Goal: Task Accomplishment & Management: Manage account settings

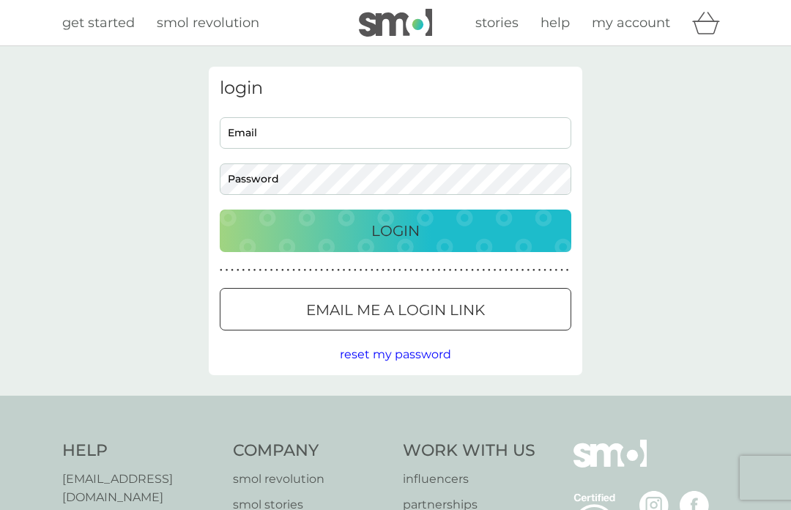
click at [253, 142] on input "Email" at bounding box center [396, 132] width 352 height 31
type input "mrboughey@gmail.com"
click at [395, 230] on button "Login" at bounding box center [396, 230] width 352 height 42
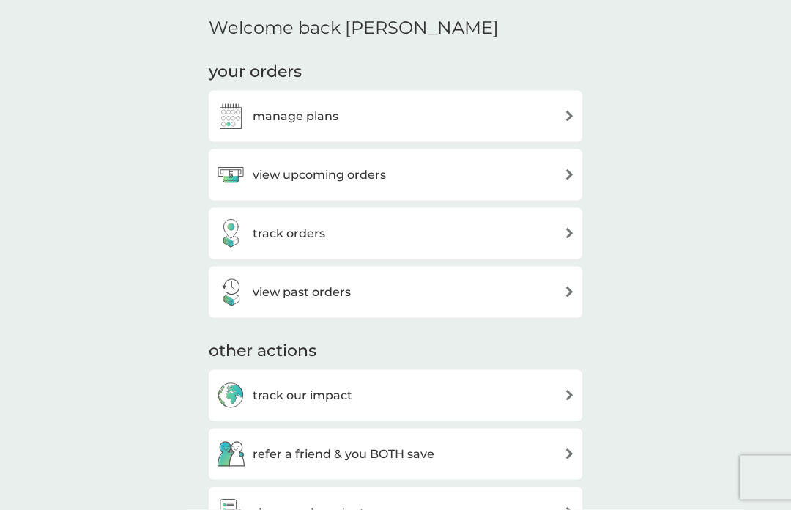
scroll to position [436, 0]
click at [557, 169] on div "view upcoming orders" at bounding box center [395, 173] width 359 height 29
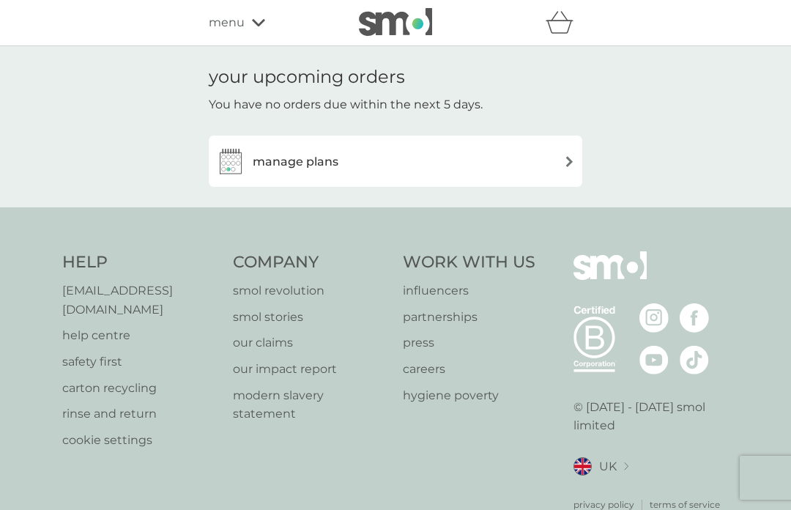
click at [556, 157] on div "manage plans" at bounding box center [395, 160] width 359 height 29
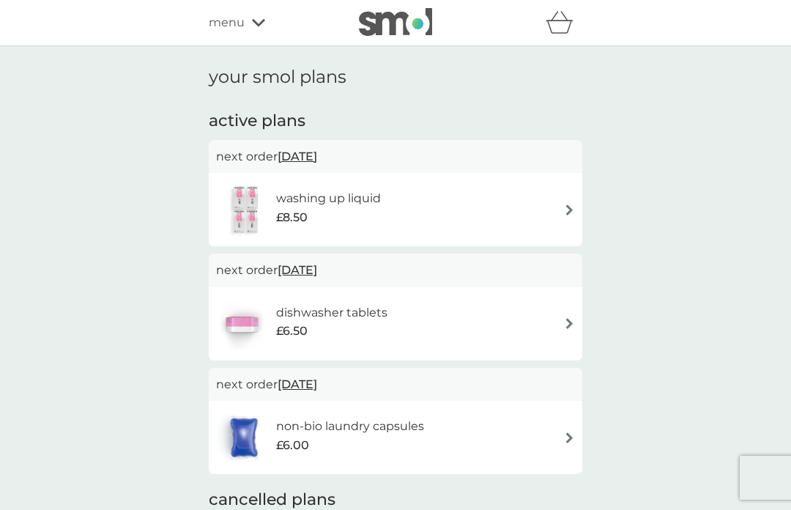
click at [531, 201] on div "washing up liquid £8.50" at bounding box center [395, 209] width 359 height 51
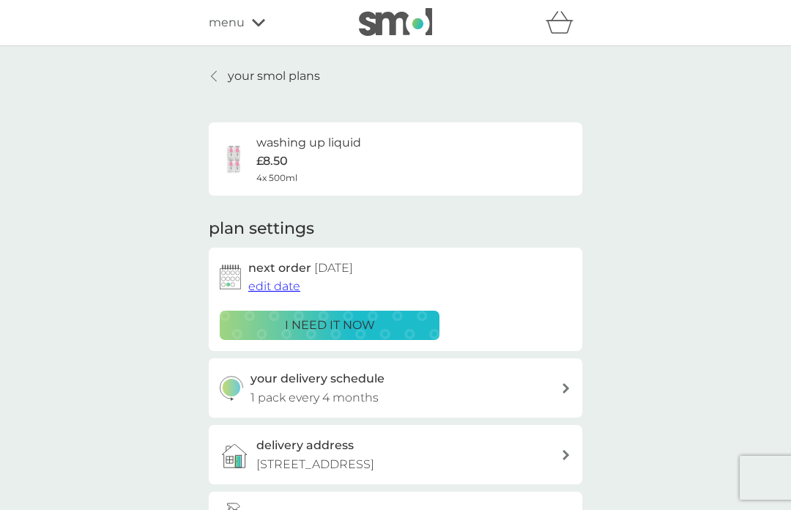
click at [285, 281] on span "edit date" at bounding box center [274, 286] width 52 height 14
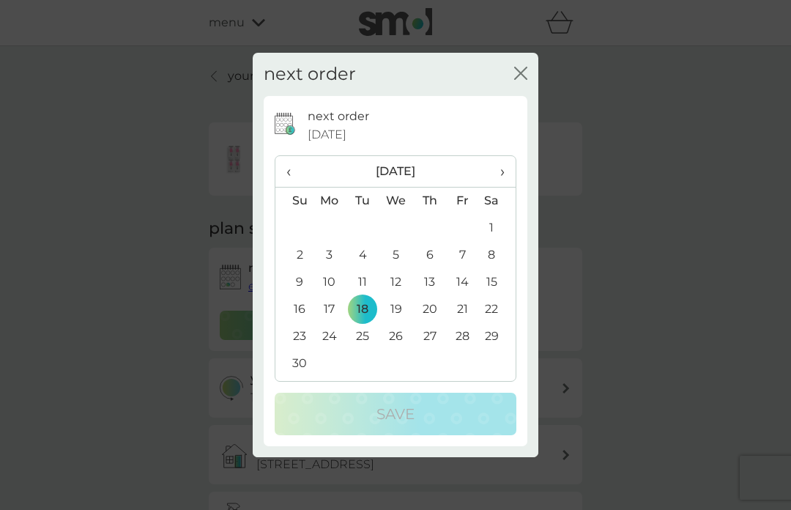
click at [277, 187] on th "‹" at bounding box center [293, 171] width 37 height 31
click at [330, 296] on td "13" at bounding box center [330, 282] width 34 height 27
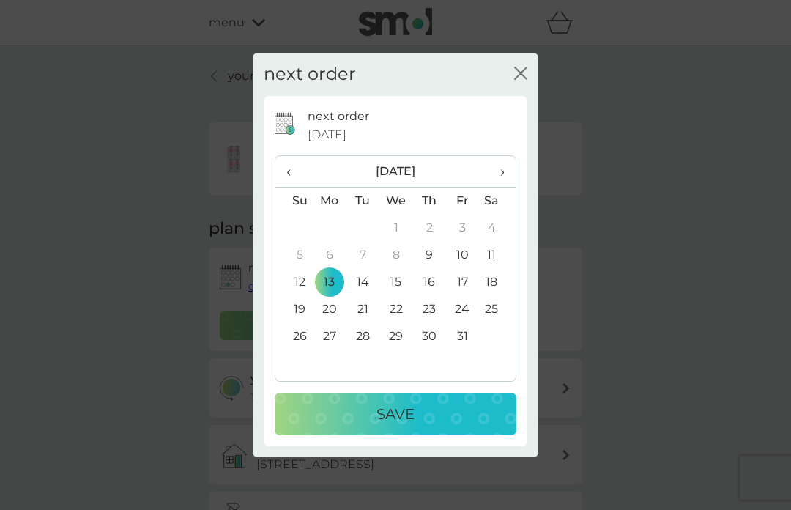
click at [407, 425] on p "Save" at bounding box center [395, 413] width 38 height 23
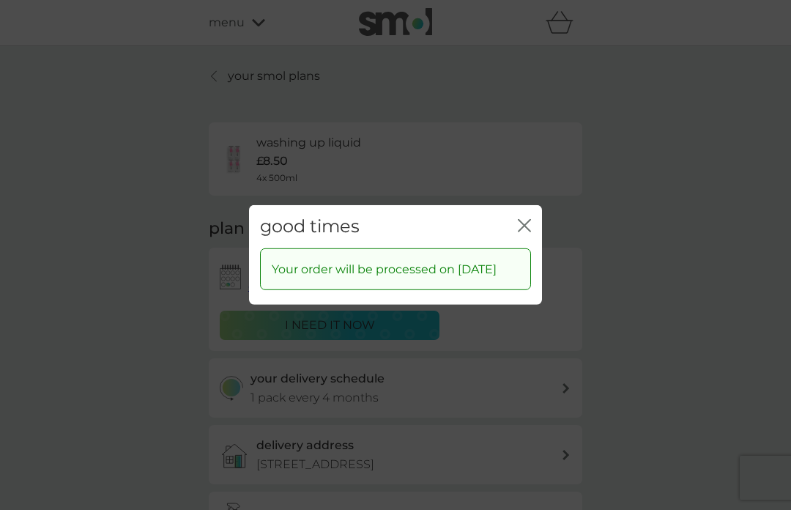
click at [529, 232] on icon "close" at bounding box center [524, 225] width 13 height 13
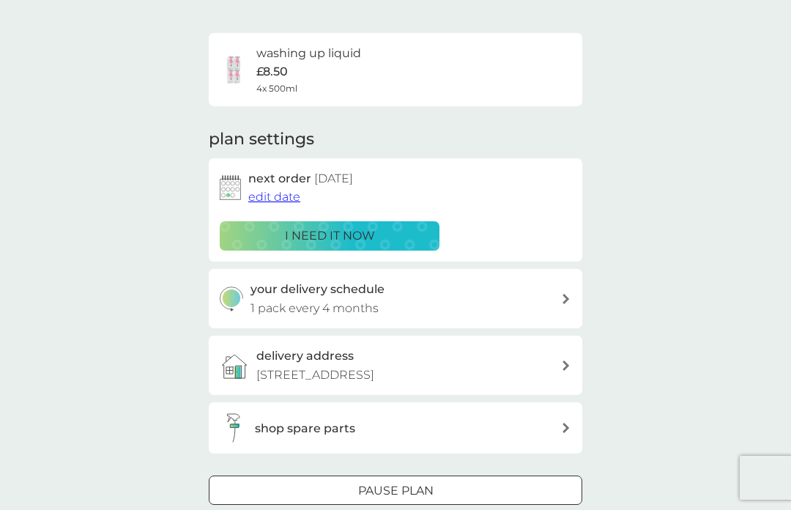
scroll to position [89, 0]
click at [557, 298] on div "your delivery schedule 1 pack every 4 months" at bounding box center [405, 298] width 311 height 37
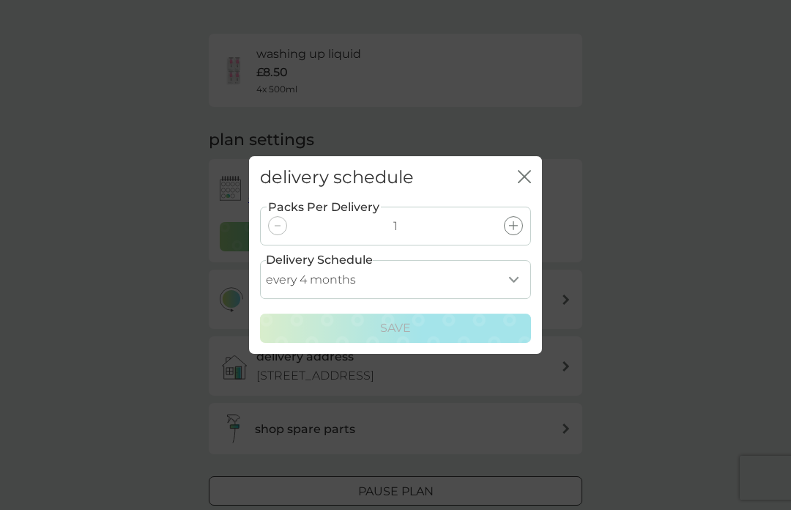
click at [514, 280] on select "every 1 month every 2 months every 3 months every 4 months every 5 months every…" at bounding box center [395, 279] width 271 height 39
select select "2"
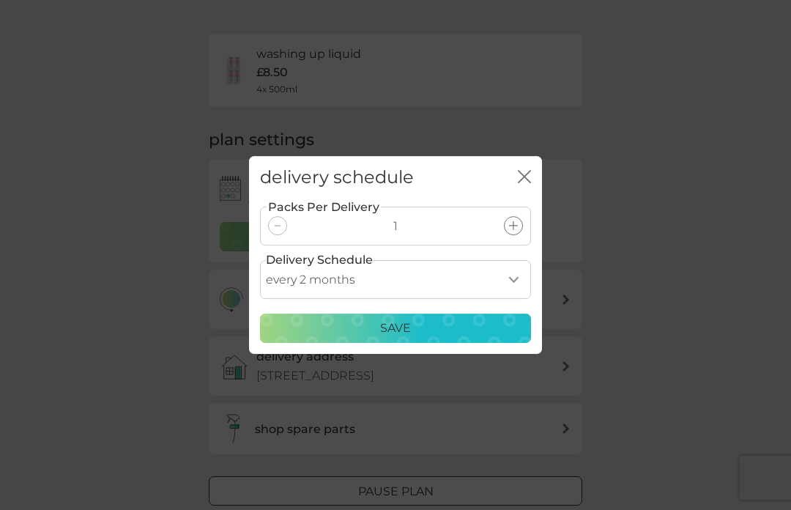
click at [505, 331] on div "Save" at bounding box center [396, 328] width 252 height 19
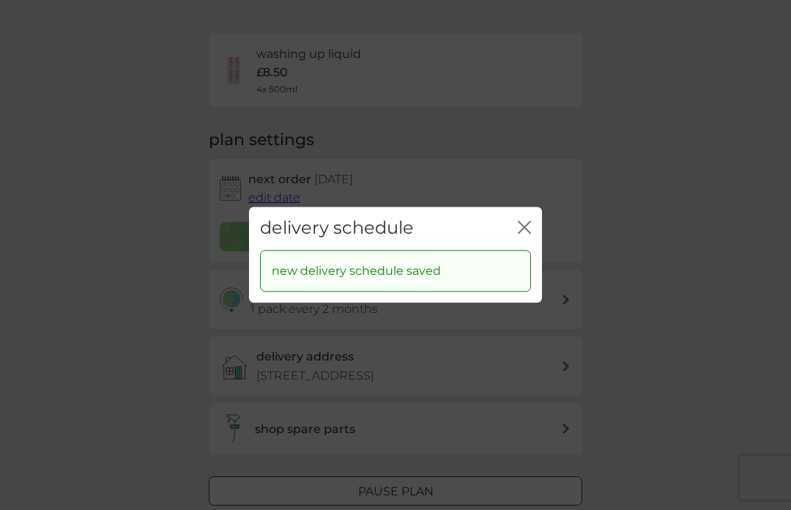
click at [524, 225] on icon "close" at bounding box center [524, 226] width 13 height 13
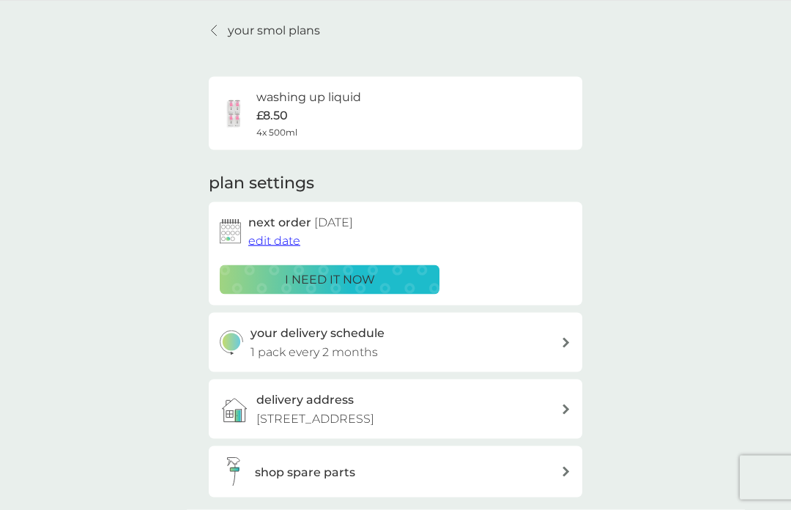
scroll to position [0, 0]
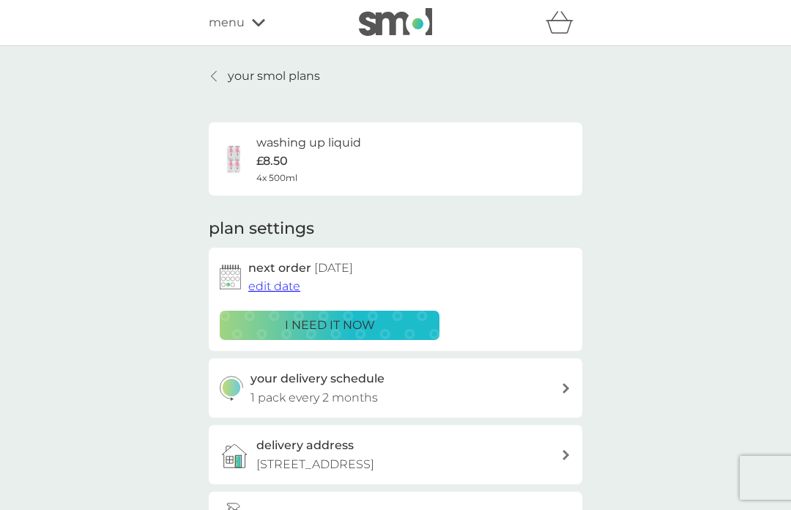
click at [266, 70] on p "your smol plans" at bounding box center [274, 76] width 92 height 19
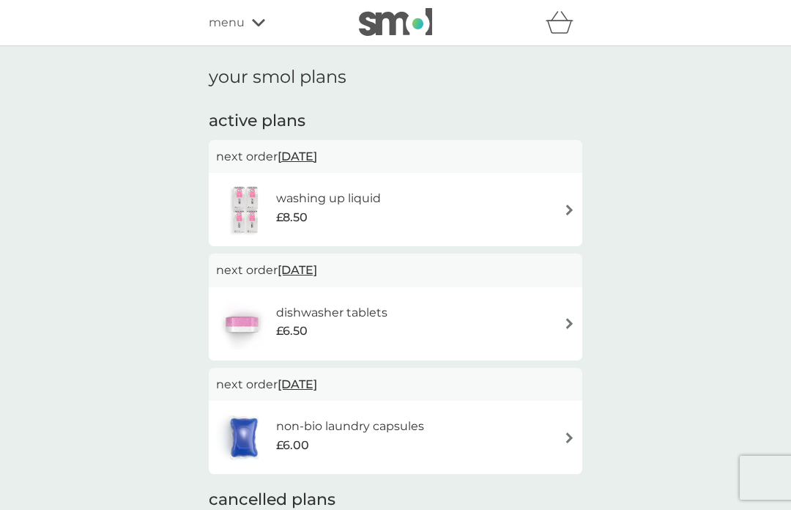
click at [317, 379] on span "22 Dec 2025" at bounding box center [298, 384] width 40 height 29
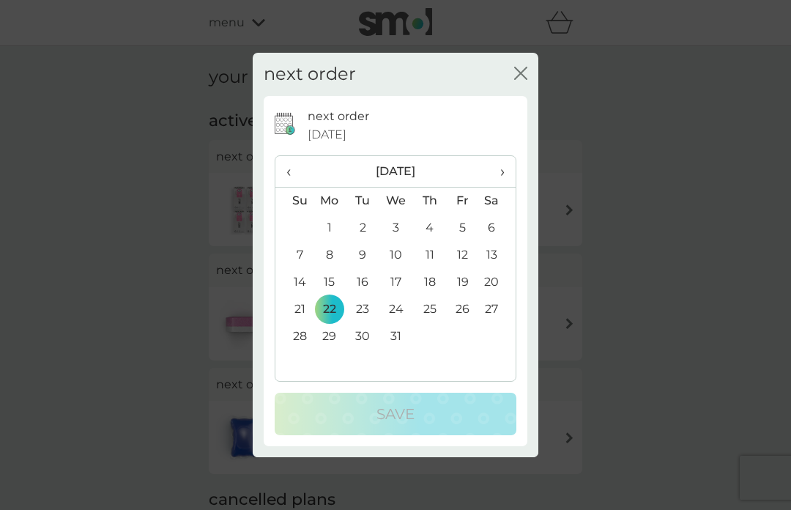
click at [301, 171] on span "‹" at bounding box center [293, 171] width 15 height 31
click at [289, 174] on span "‹" at bounding box center [293, 171] width 15 height 31
click at [324, 282] on td "13" at bounding box center [330, 282] width 34 height 27
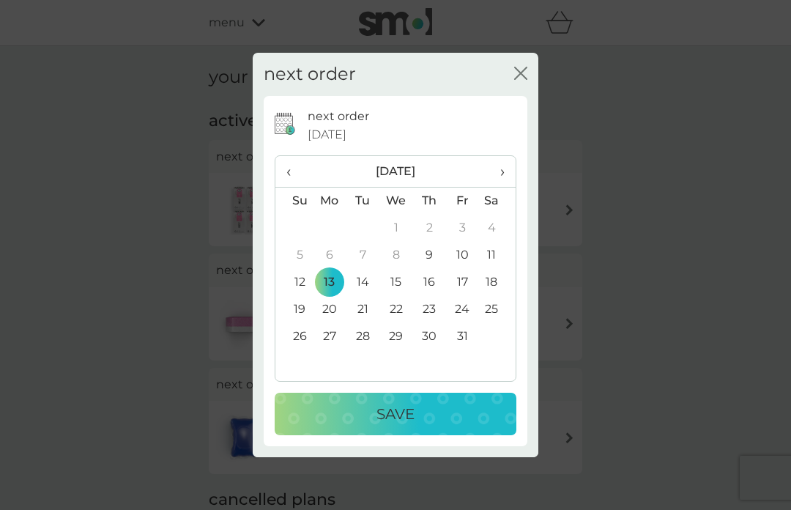
click at [458, 414] on div "Save" at bounding box center [395, 413] width 212 height 23
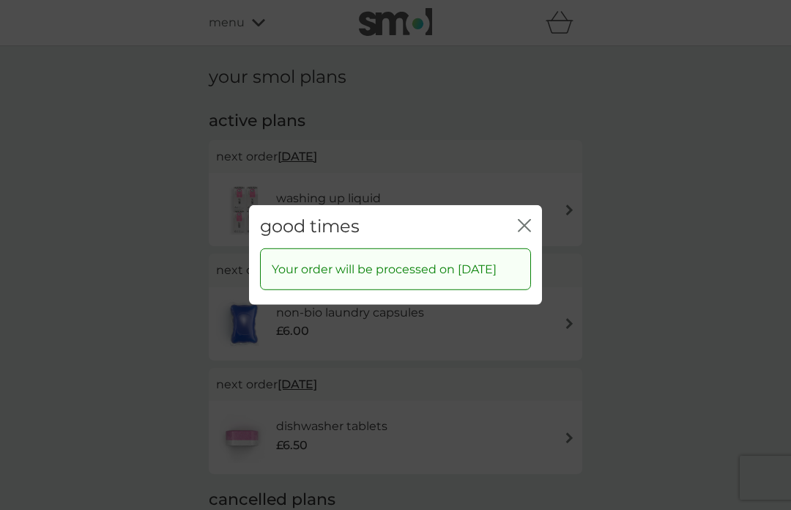
click at [525, 220] on icon "close" at bounding box center [527, 226] width 6 height 12
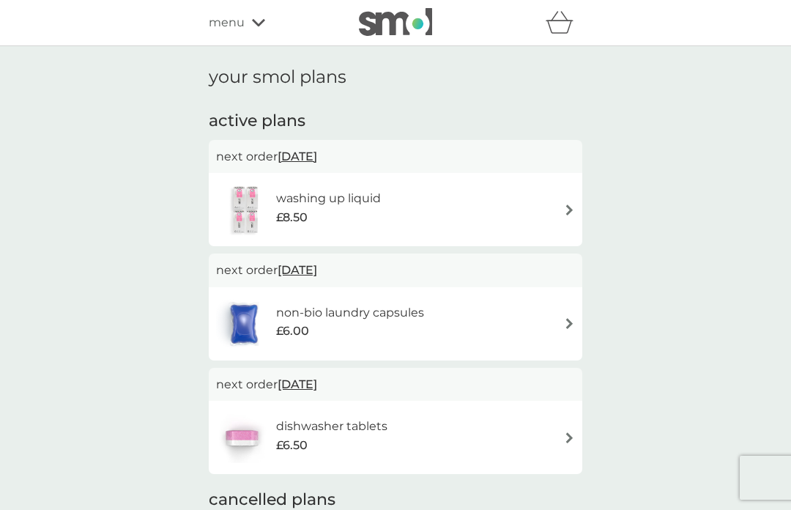
click at [403, 315] on h6 "non-bio laundry capsules" at bounding box center [350, 312] width 148 height 19
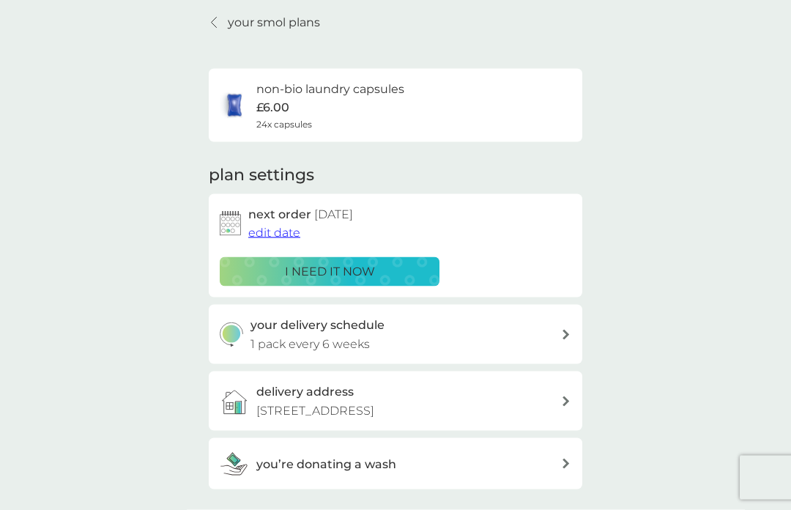
scroll to position [60, 0]
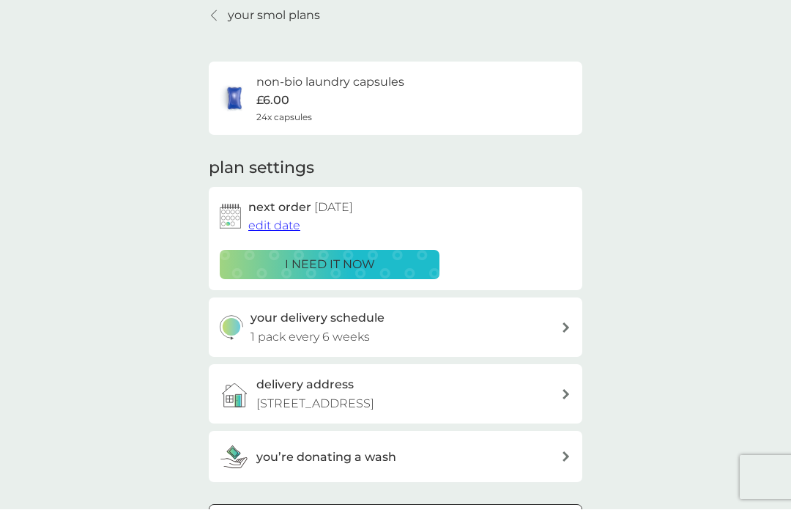
click at [298, 13] on p "your smol plans" at bounding box center [274, 16] width 92 height 19
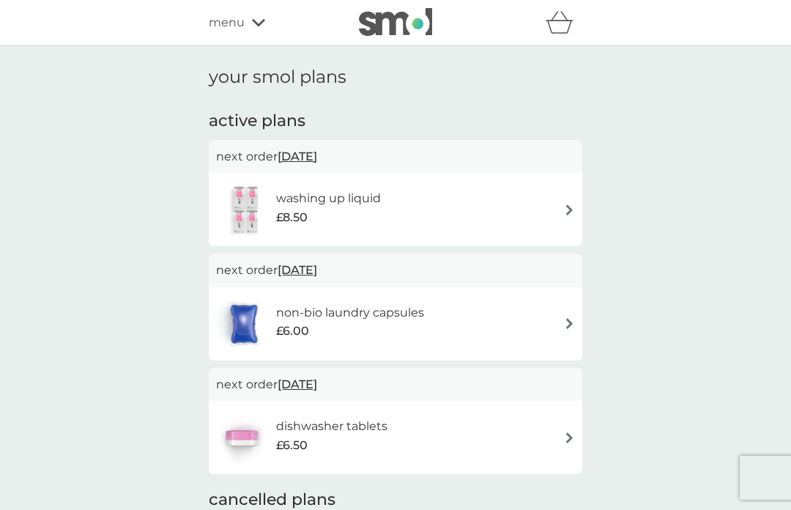
click at [375, 385] on p "next order 18 Nov 2025" at bounding box center [395, 384] width 359 height 19
click at [317, 383] on span "18 Nov 2025" at bounding box center [298, 384] width 40 height 29
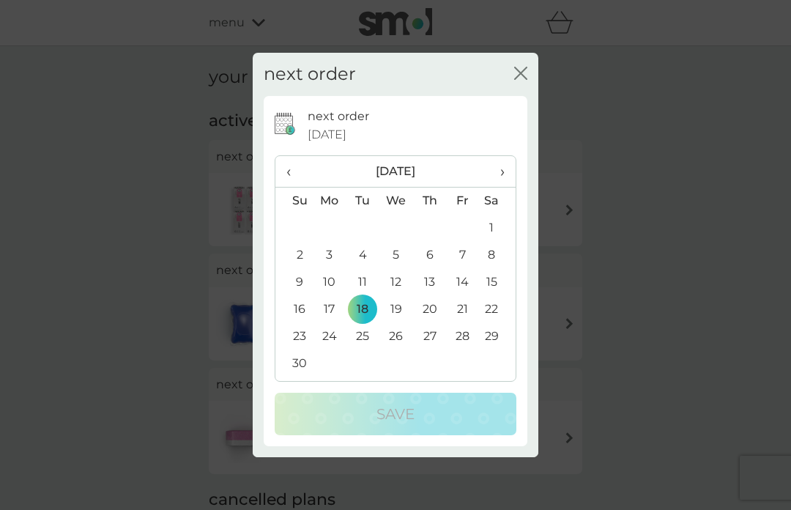
click at [332, 269] on td "3" at bounding box center [330, 255] width 34 height 27
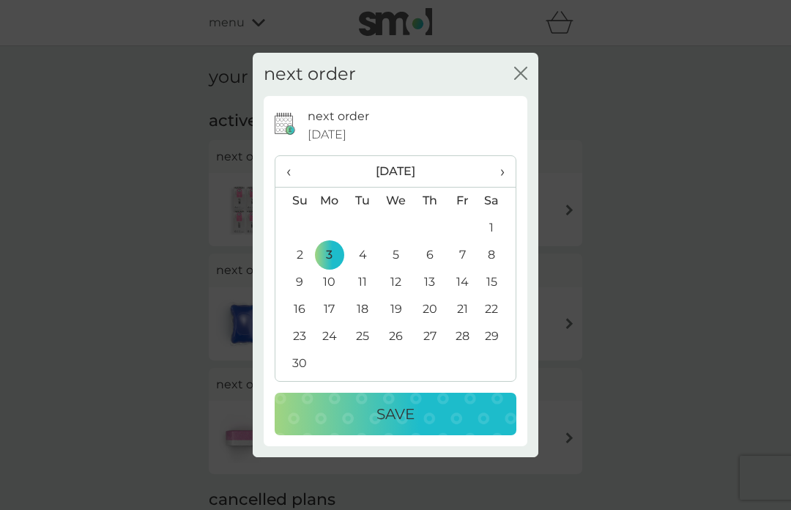
click at [399, 425] on p "Save" at bounding box center [395, 413] width 38 height 23
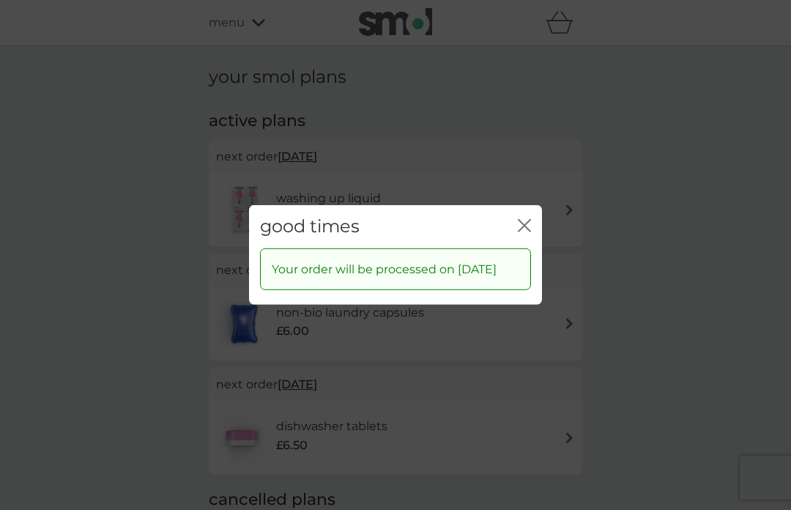
click at [525, 231] on icon "close" at bounding box center [527, 226] width 6 height 12
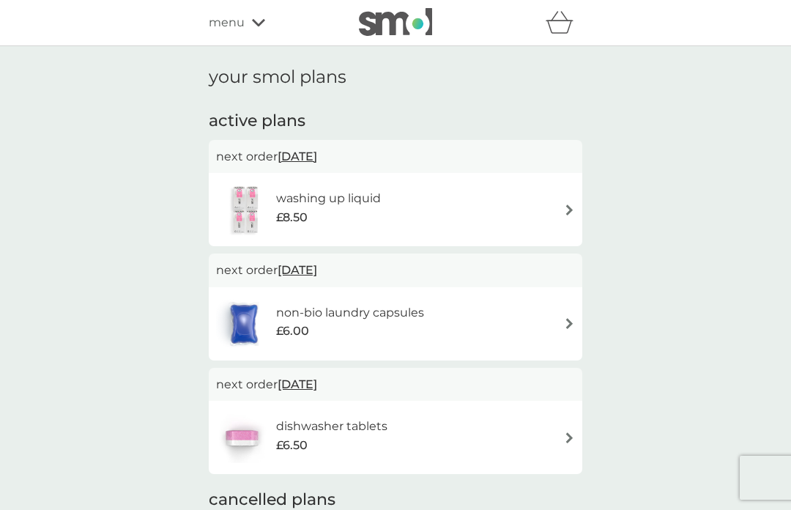
click at [361, 425] on h6 "dishwasher tablets" at bounding box center [331, 426] width 111 height 19
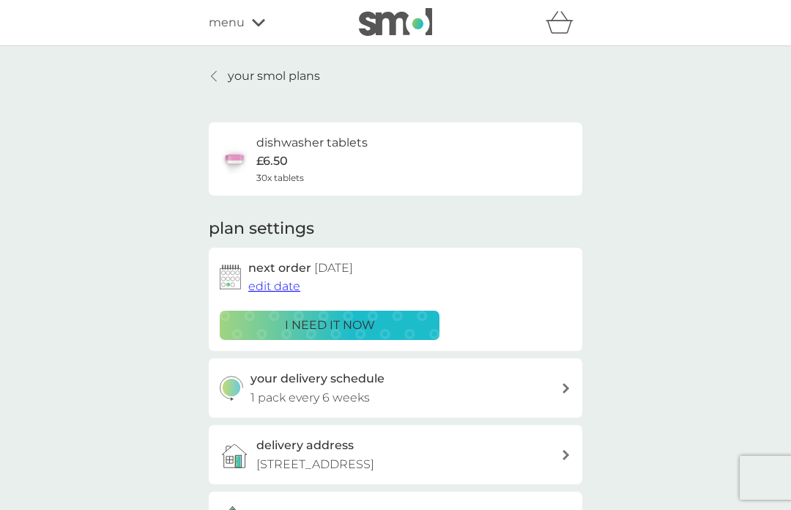
click at [431, 389] on div "your delivery schedule 1 pack every 6 weeks" at bounding box center [405, 387] width 311 height 37
select select "42"
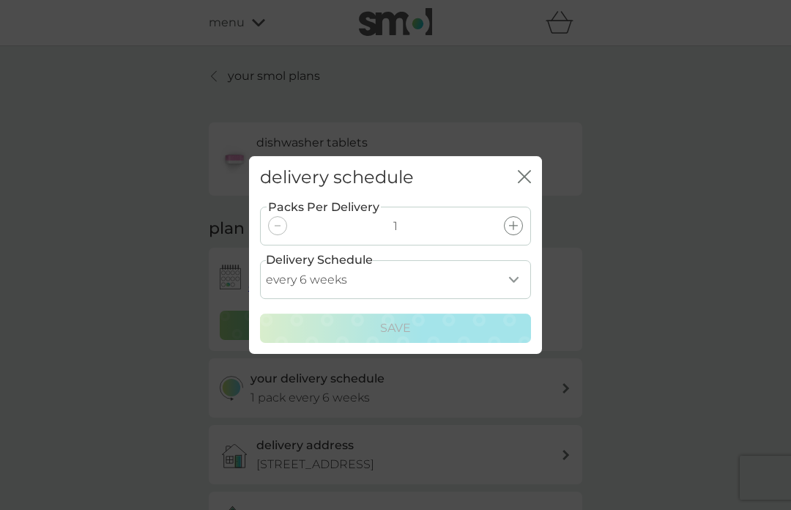
click at [519, 183] on icon "close" at bounding box center [524, 176] width 13 height 13
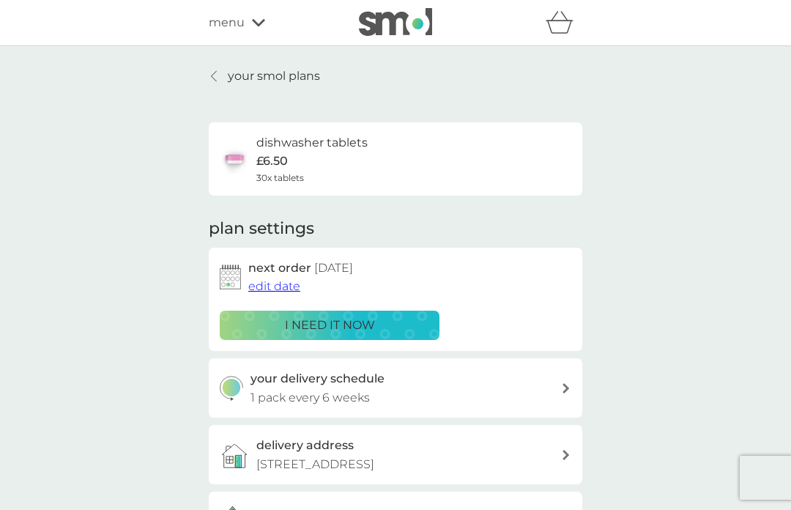
click at [201, 401] on div "your smol plans dishwasher tablets £6.50 30x tablets plan settings next order 3…" at bounding box center [395, 351] width 395 height 568
click at [239, 78] on p "your smol plans" at bounding box center [274, 76] width 92 height 19
